Goal: Navigation & Orientation: Find specific page/section

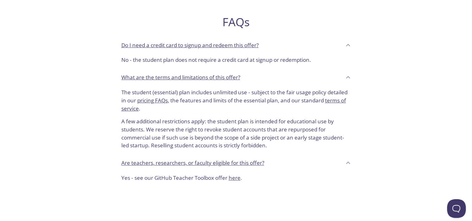
scroll to position [281, 0]
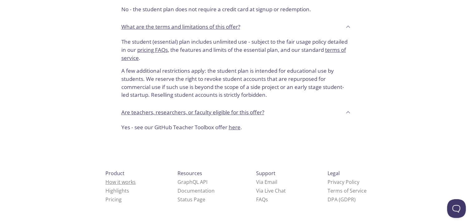
click at [105, 183] on link "How it works" at bounding box center [120, 181] width 30 height 7
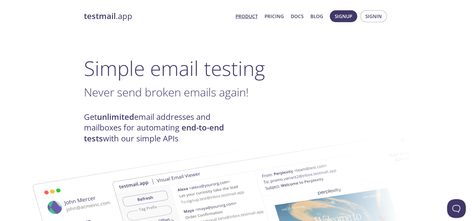
click at [248, 17] on link "Product" at bounding box center [247, 16] width 22 height 8
click at [318, 16] on link "Blog" at bounding box center [317, 16] width 13 height 8
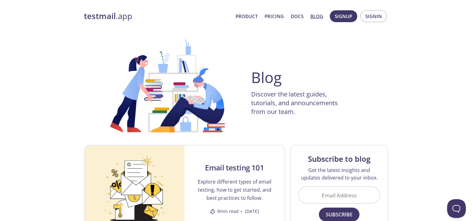
click at [113, 20] on strong "testmail" at bounding box center [100, 16] width 32 height 11
